Goal: Task Accomplishment & Management: Manage account settings

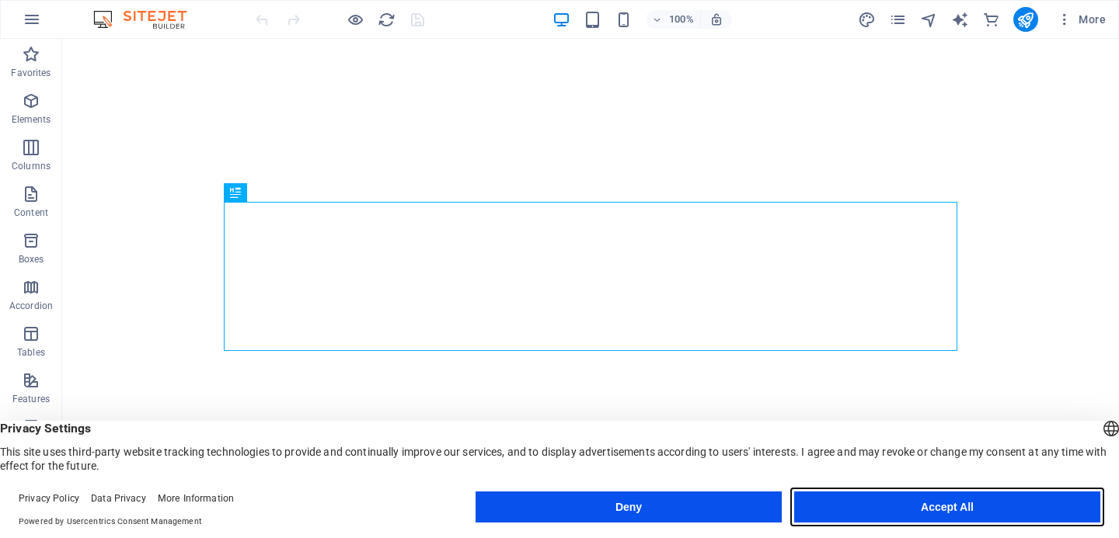
click at [1019, 506] on button "Accept All" at bounding box center [947, 507] width 306 height 31
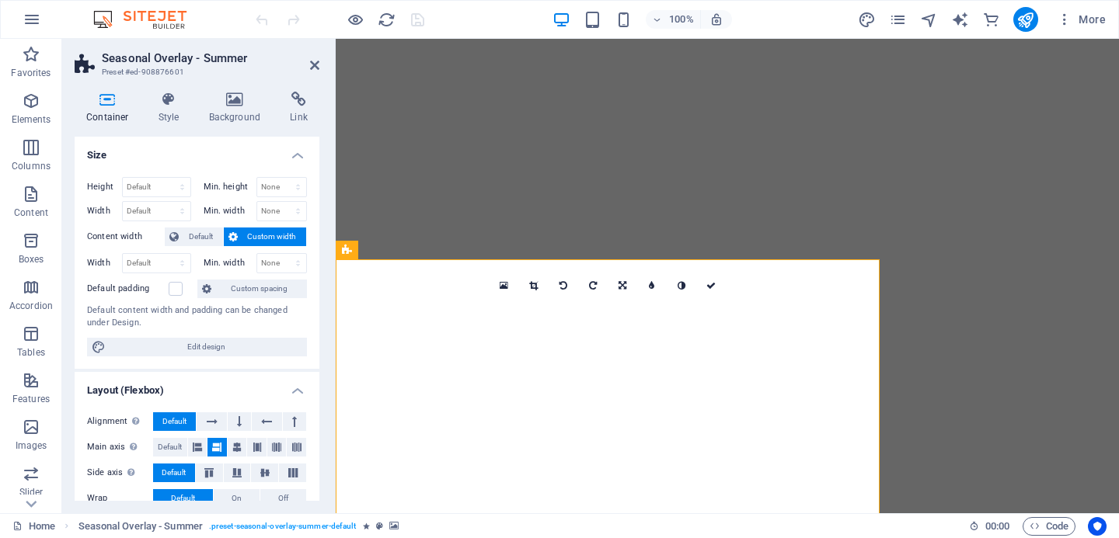
click at [313, 87] on div "Container Style Background Link Size Height Default px rem % vh vw Min. height …" at bounding box center [197, 296] width 270 height 434
click at [312, 71] on link at bounding box center [314, 65] width 9 height 13
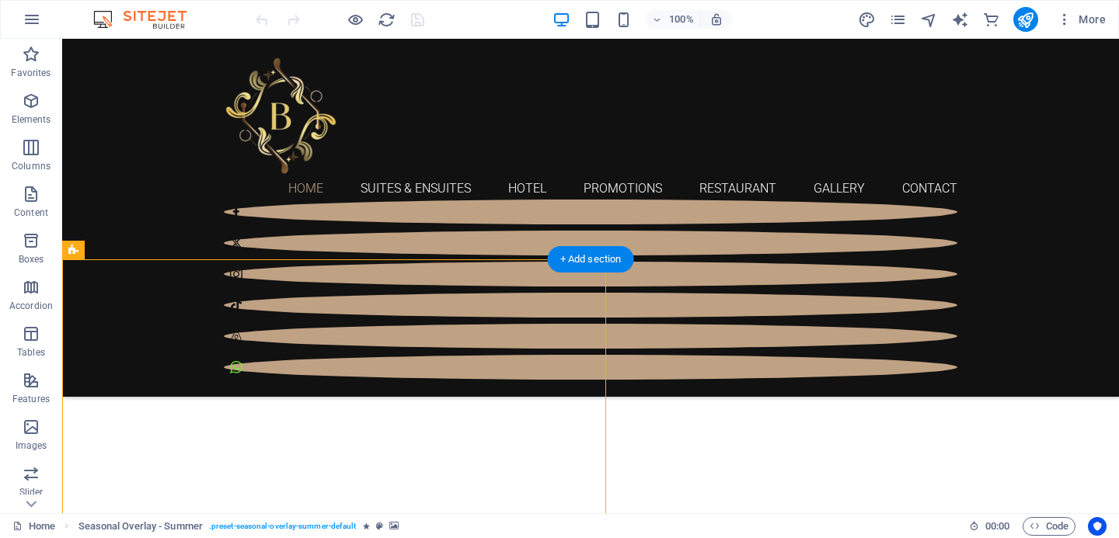
scroll to position [660, 0]
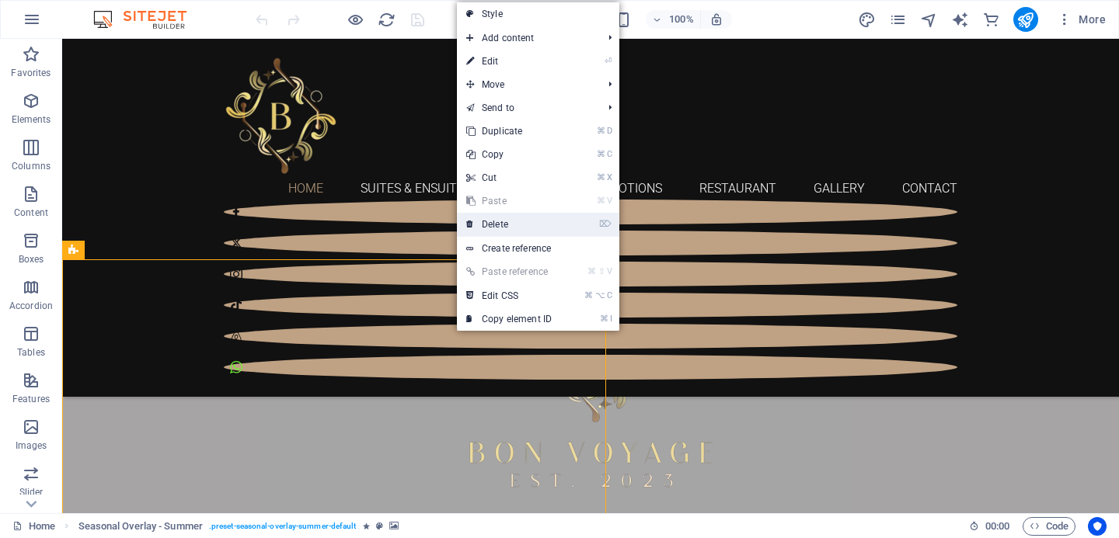
click at [517, 228] on link "⌦ Delete" at bounding box center [509, 224] width 104 height 23
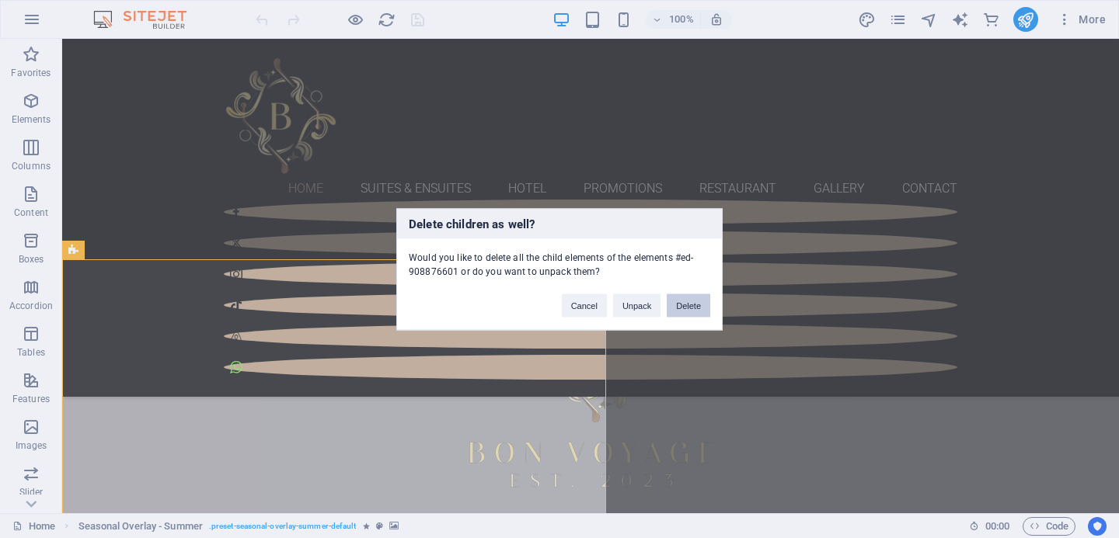
click at [681, 298] on button "Delete" at bounding box center [689, 305] width 44 height 23
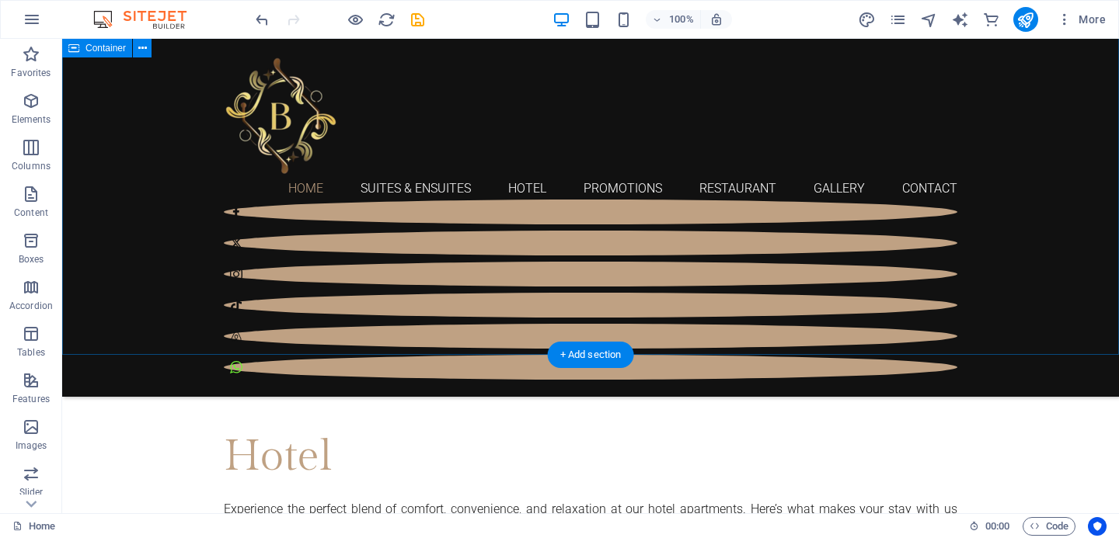
scroll to position [1145, 0]
click at [1019, 17] on icon "publish" at bounding box center [1025, 20] width 18 height 18
